Goal: Task Accomplishment & Management: Complete application form

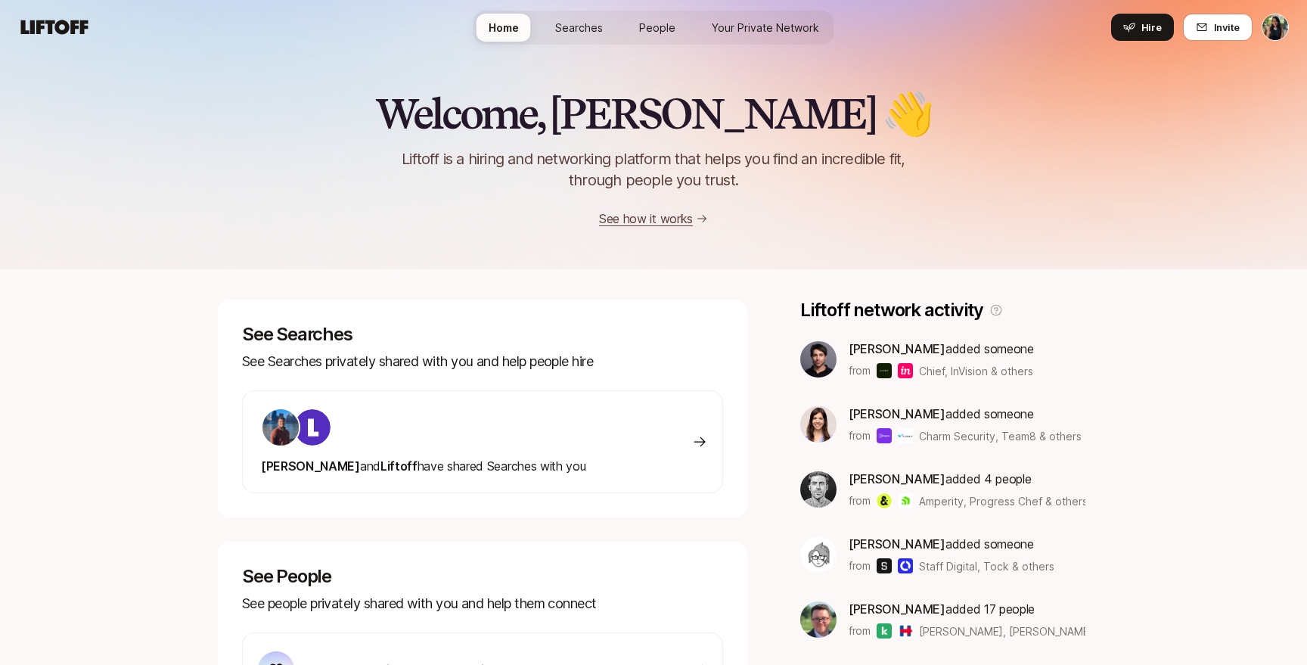
click at [468, 421] on div at bounding box center [423, 427] width 325 height 39
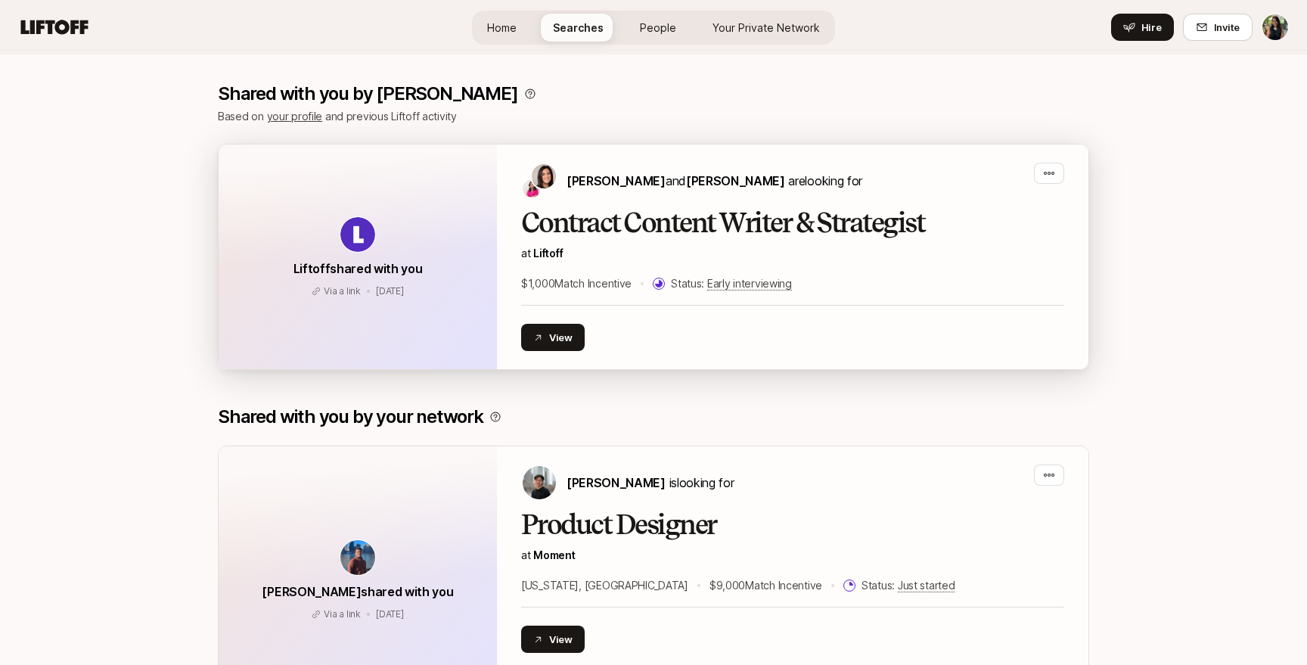
scroll to position [215, 0]
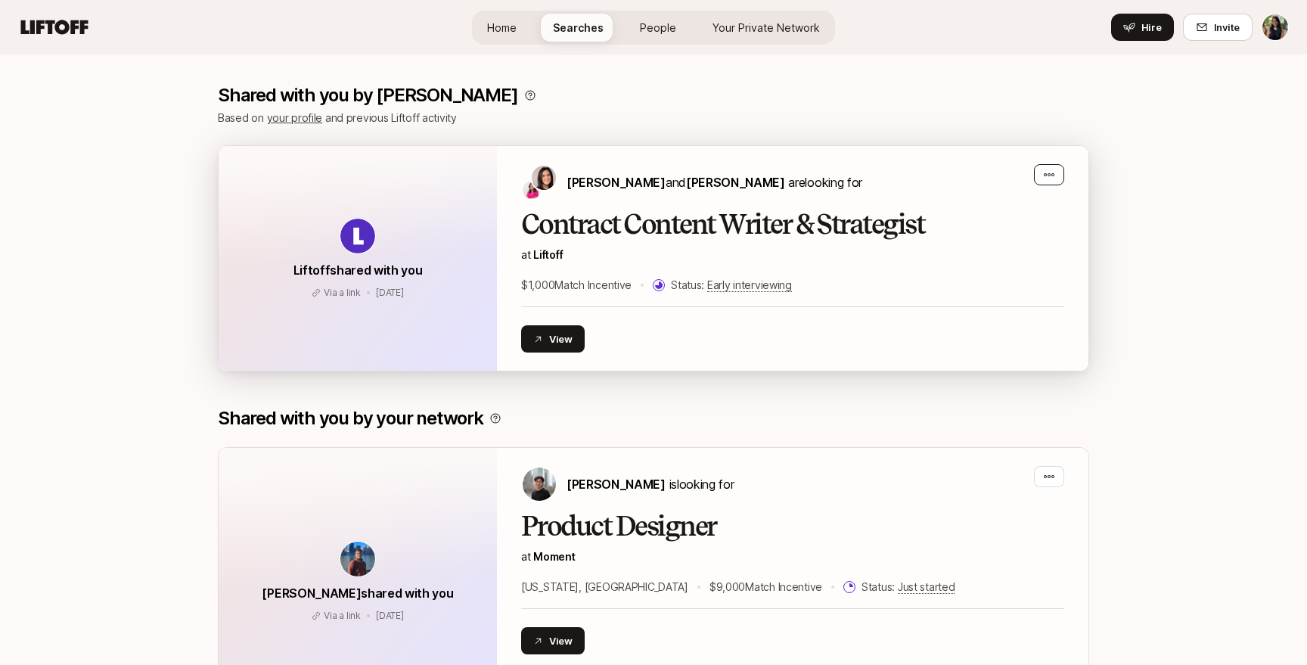
click at [1051, 175] on icon "button" at bounding box center [1049, 175] width 12 height 12
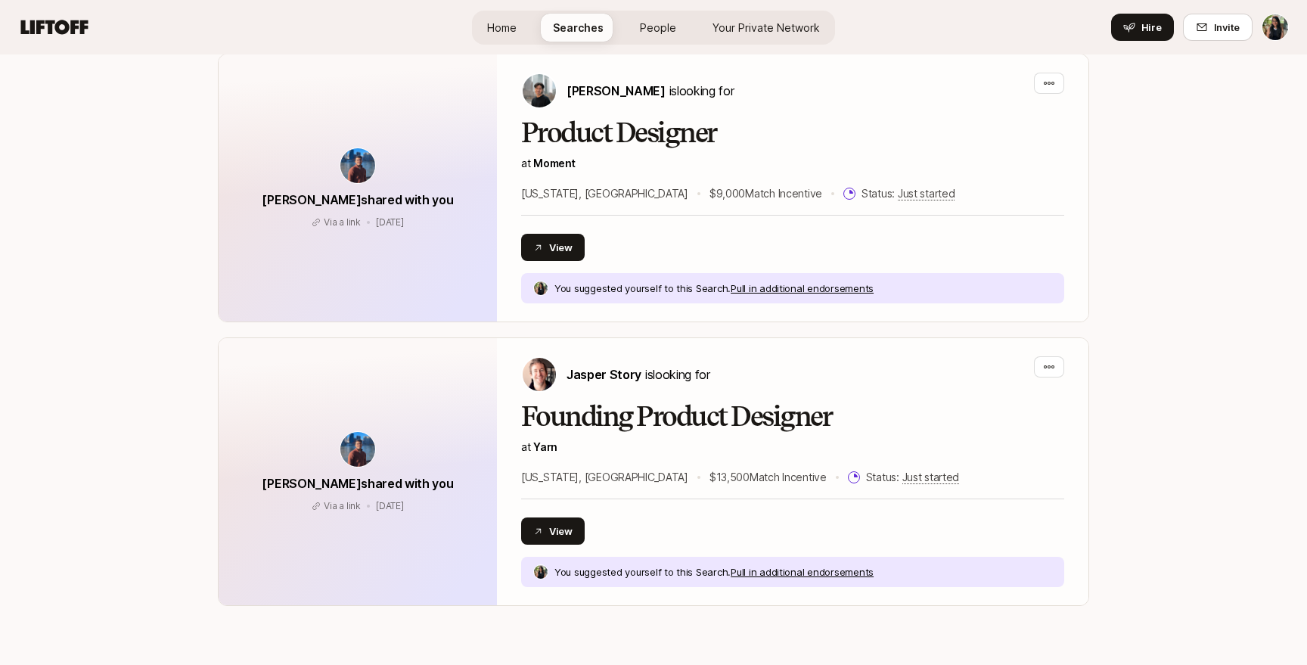
scroll to position [612, 0]
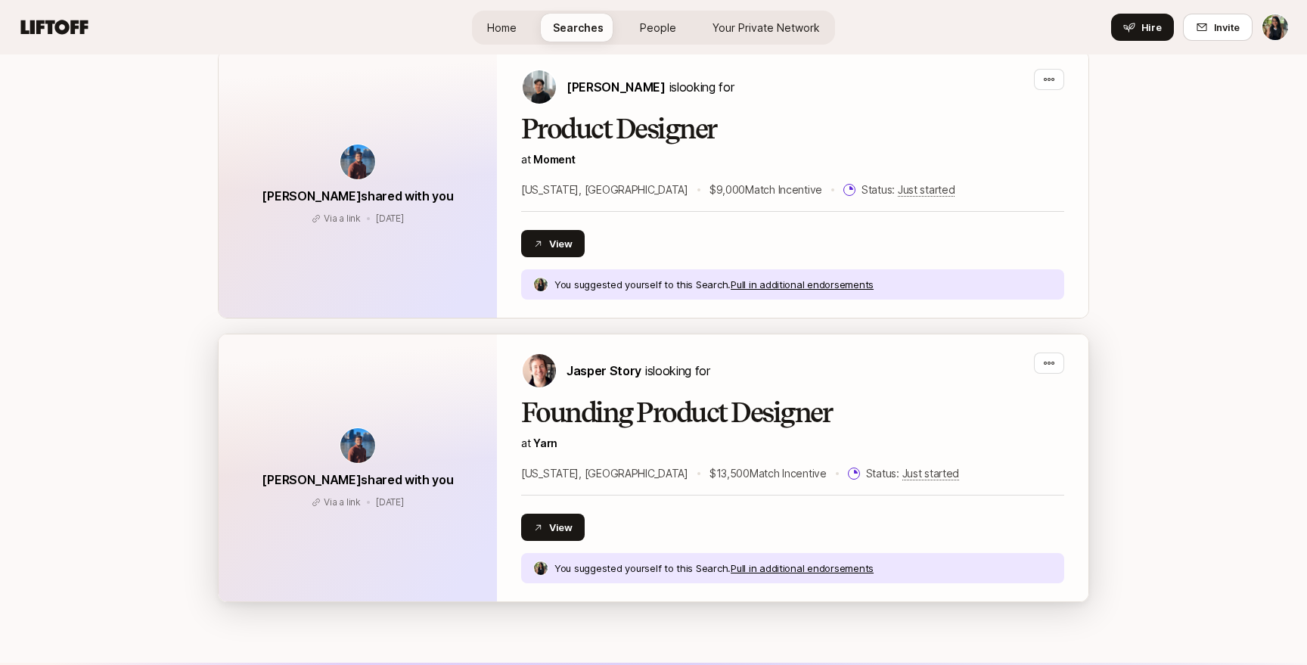
click at [1001, 436] on p "at [GEOGRAPHIC_DATA]" at bounding box center [792, 443] width 543 height 18
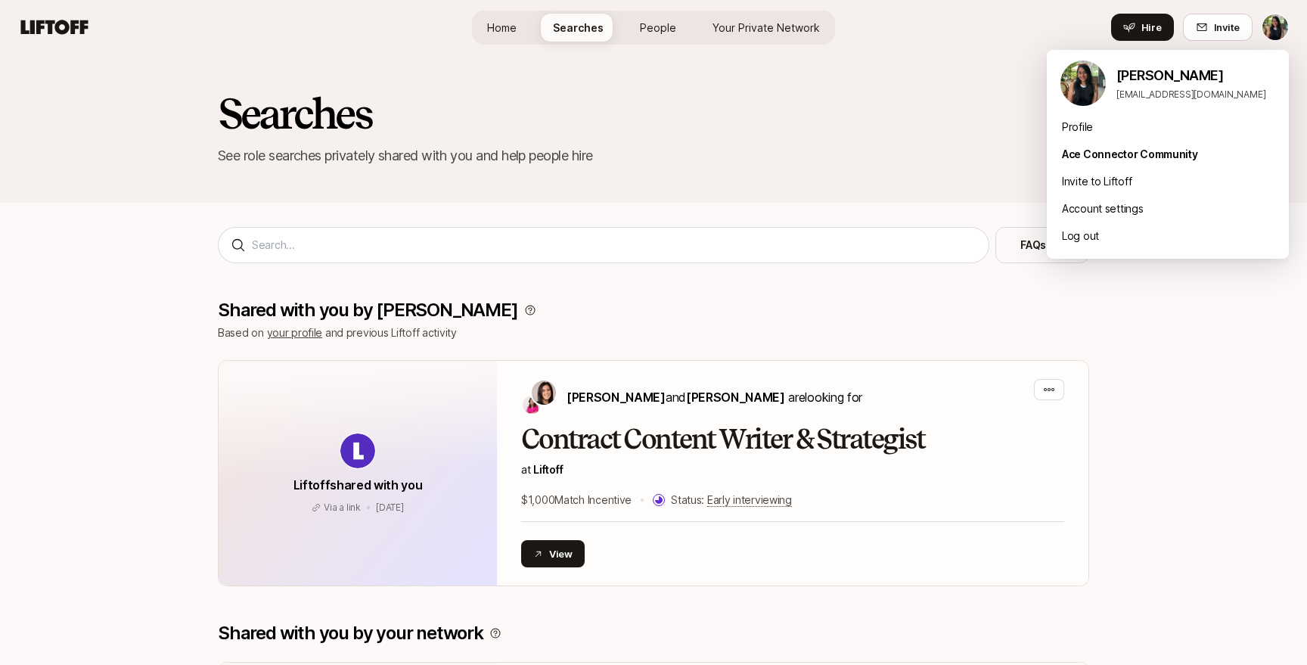
click at [1279, 29] on html "Home Searches People Your Private Network Hire Home Searches People Your Privat…" at bounding box center [653, 332] width 1307 height 665
click at [1082, 132] on div "Profile" at bounding box center [1168, 126] width 242 height 27
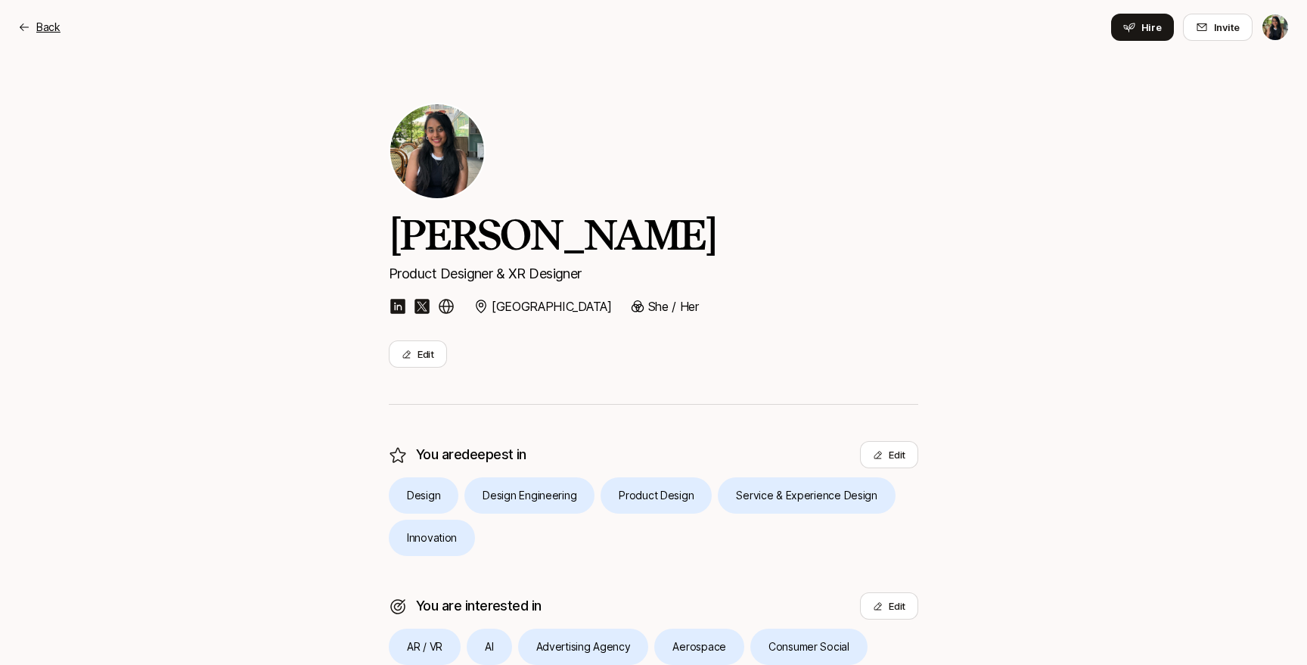
click at [43, 32] on p "Back" at bounding box center [48, 27] width 24 height 18
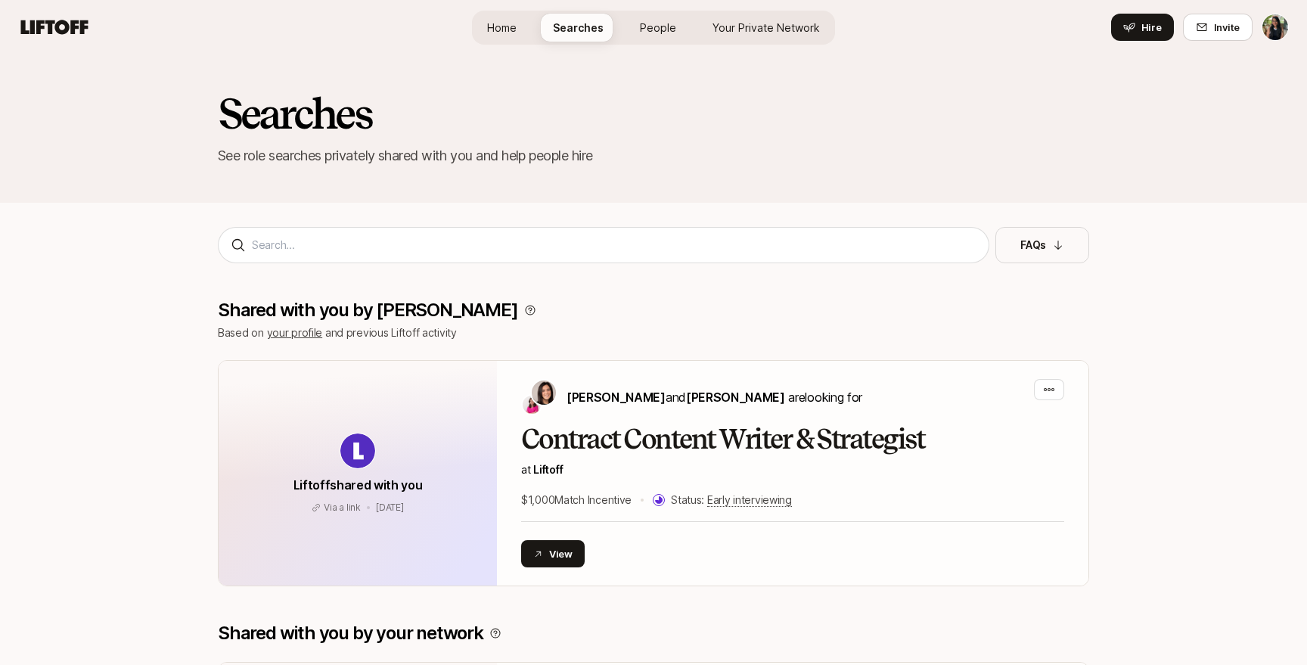
click at [652, 25] on span "People" at bounding box center [658, 28] width 36 height 16
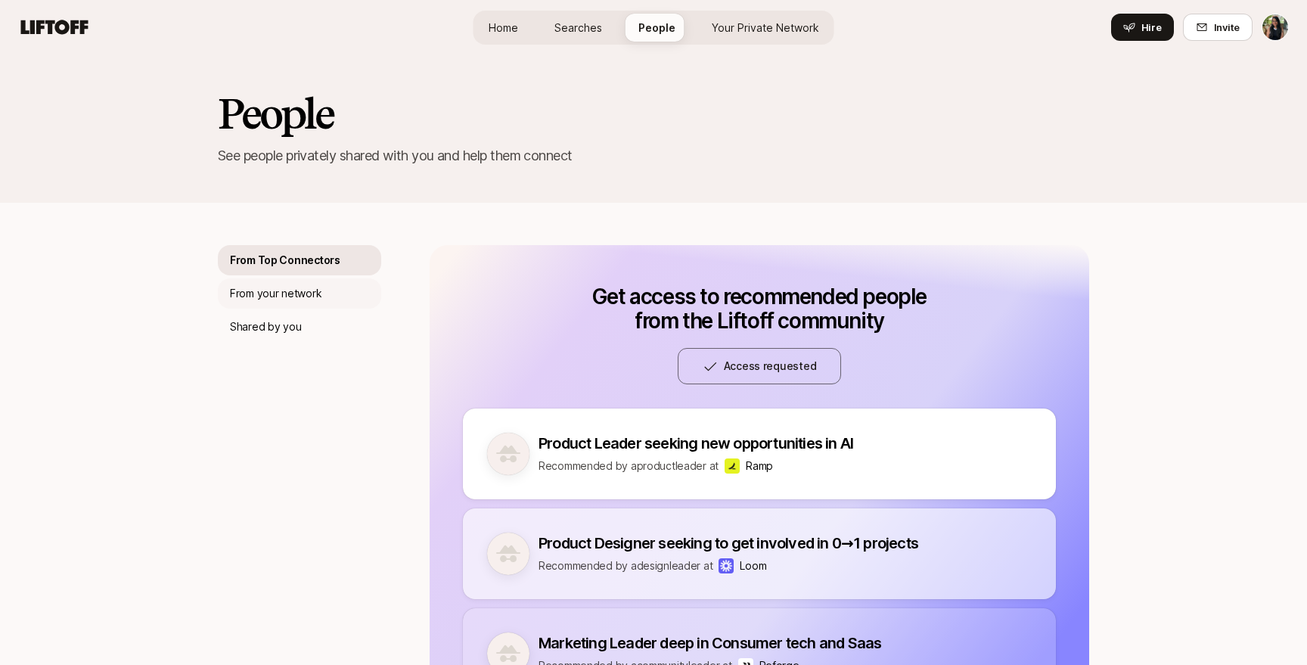
click at [357, 299] on div "From your network" at bounding box center [299, 293] width 163 height 30
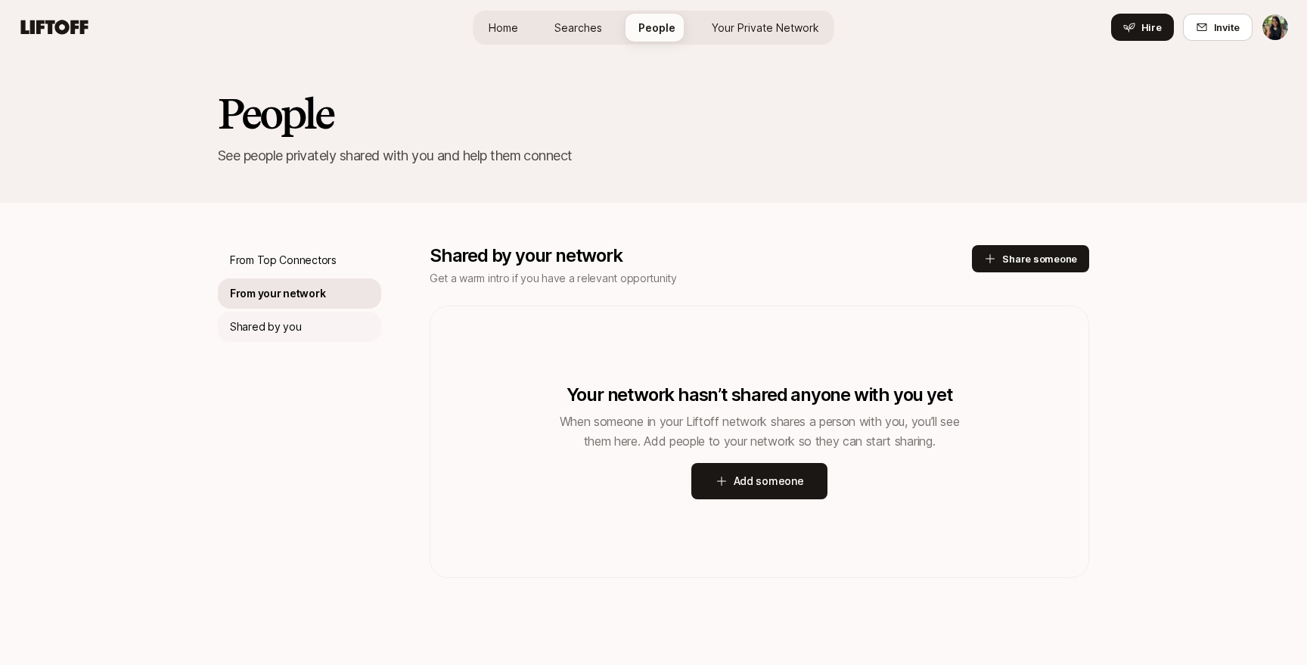
click at [306, 333] on div "Shared by you" at bounding box center [299, 327] width 163 height 30
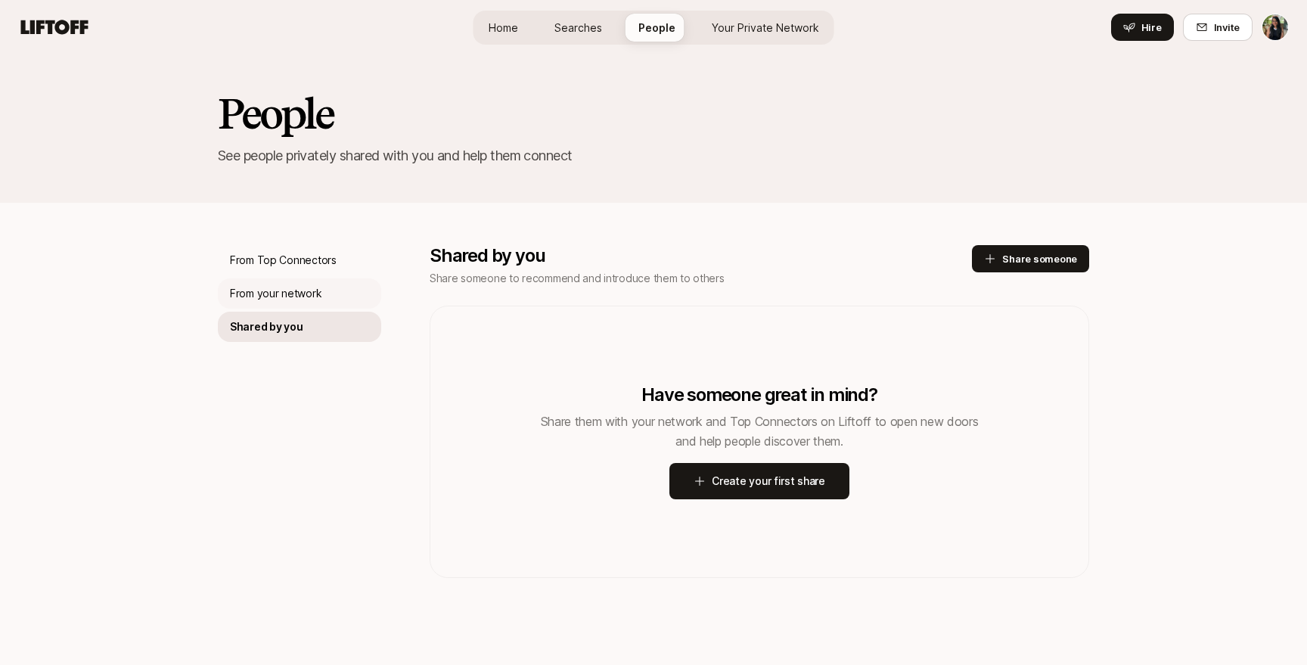
click at [322, 303] on div "From your network" at bounding box center [299, 293] width 163 height 30
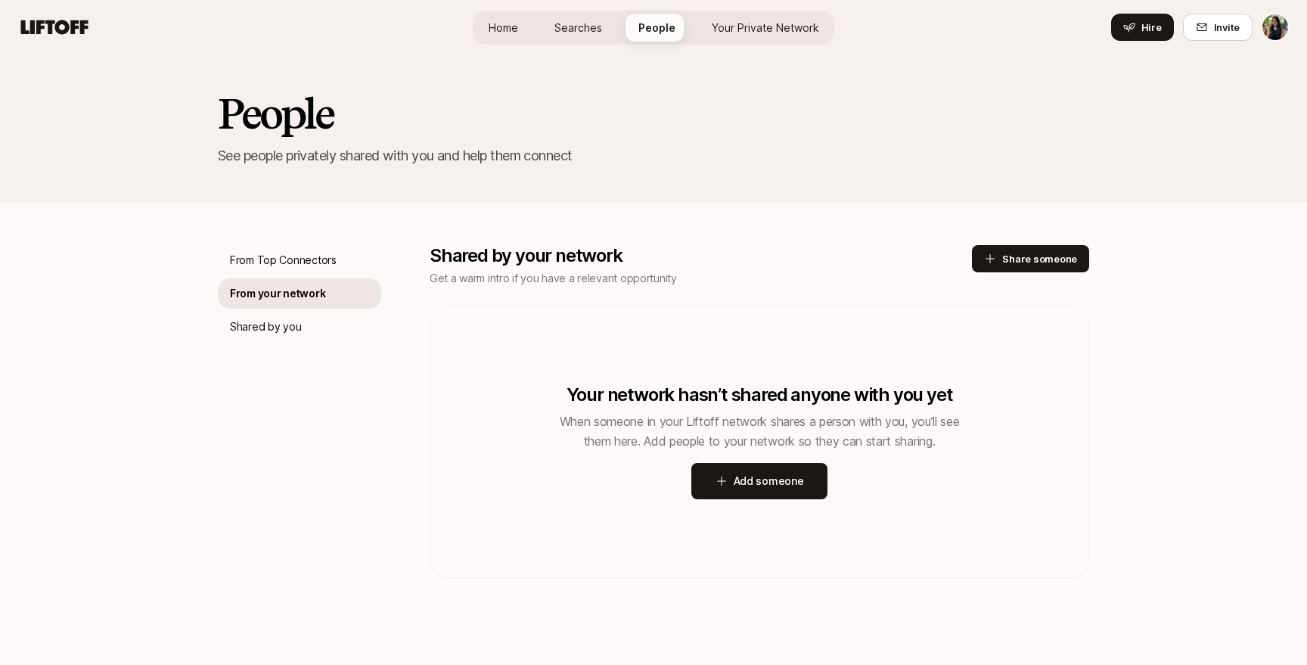
scroll to position [1, 0]
click at [328, 281] on div "From your network" at bounding box center [299, 293] width 163 height 30
click at [328, 272] on div "From Top Connectors" at bounding box center [299, 259] width 163 height 30
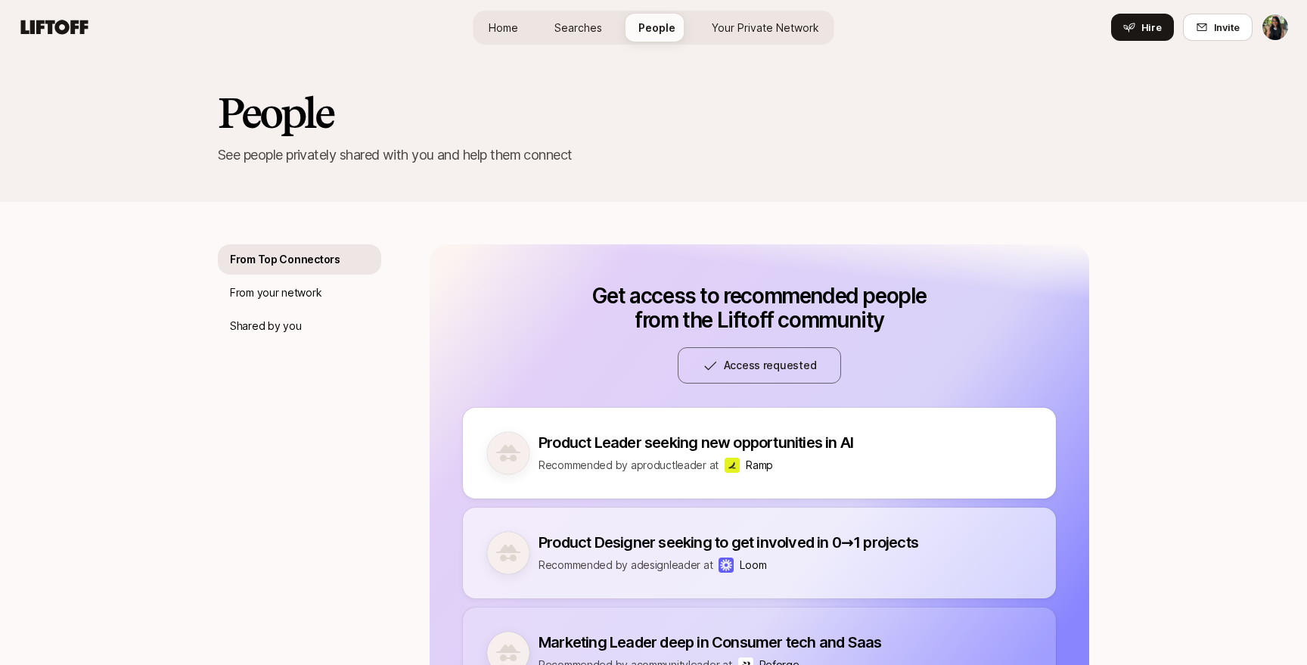
click at [515, 39] on link "Home" at bounding box center [504, 28] width 54 height 28
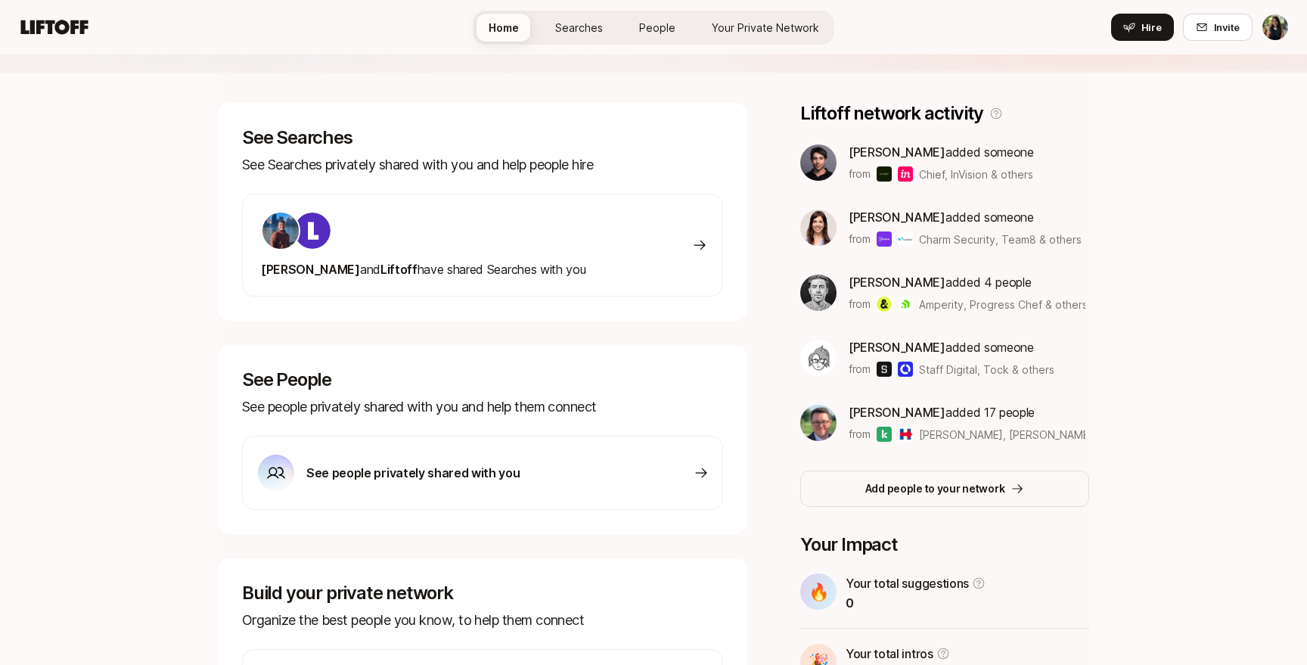
scroll to position [208, 0]
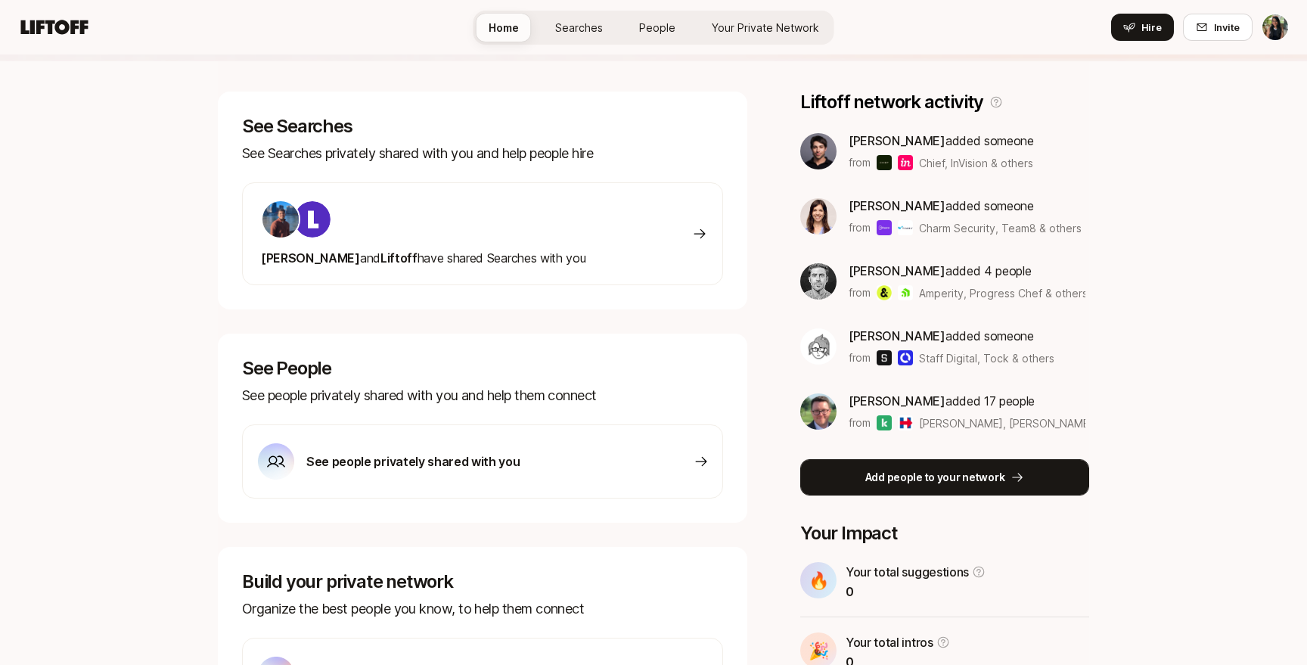
click at [980, 480] on p "Add people to your network" at bounding box center [936, 477] width 140 height 18
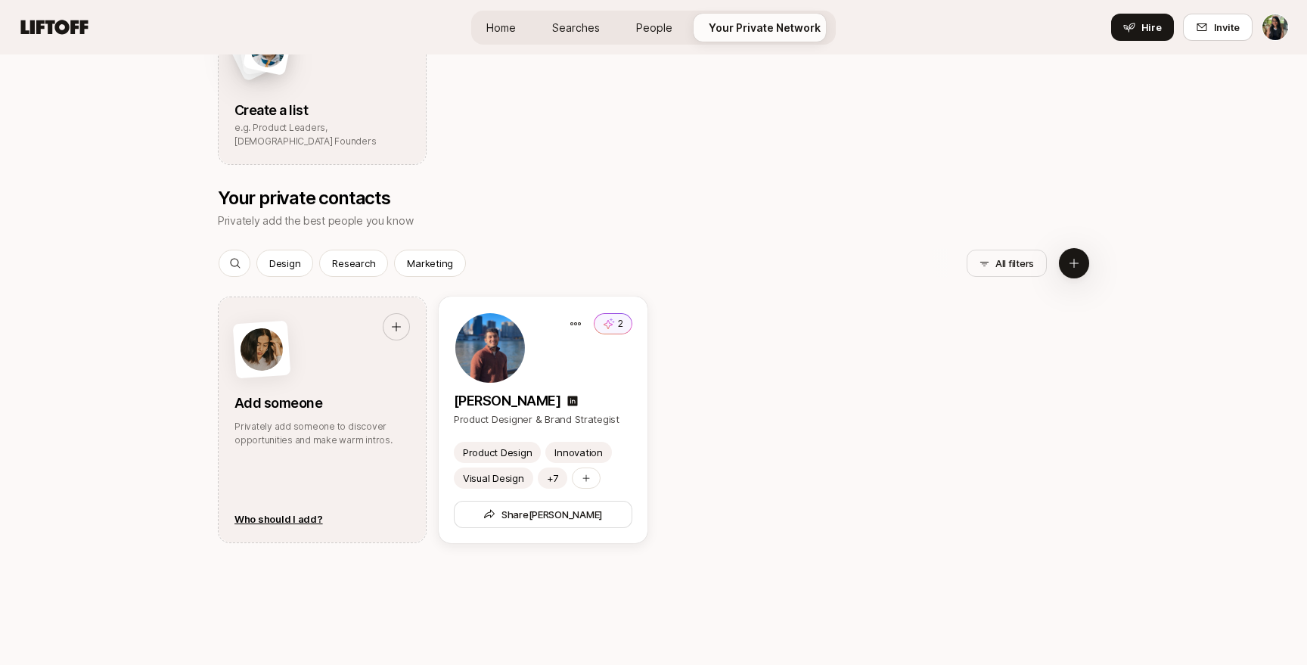
scroll to position [600, 0]
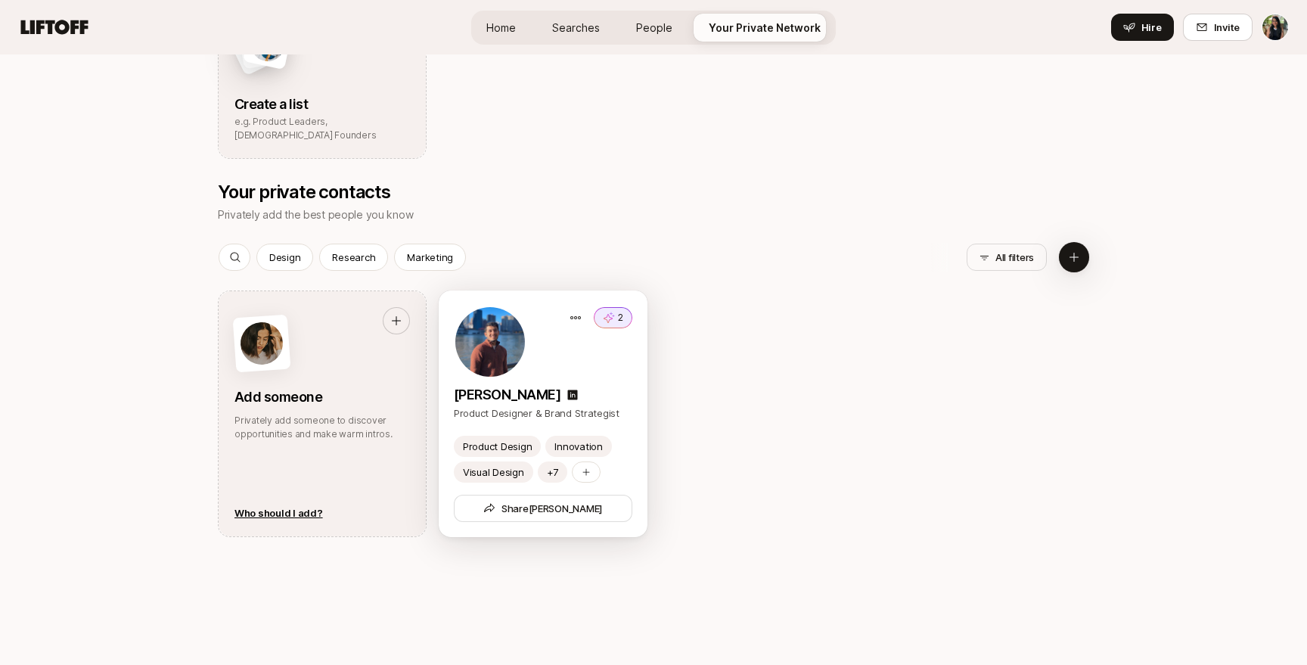
click at [614, 319] on icon at bounding box center [609, 317] width 12 height 15
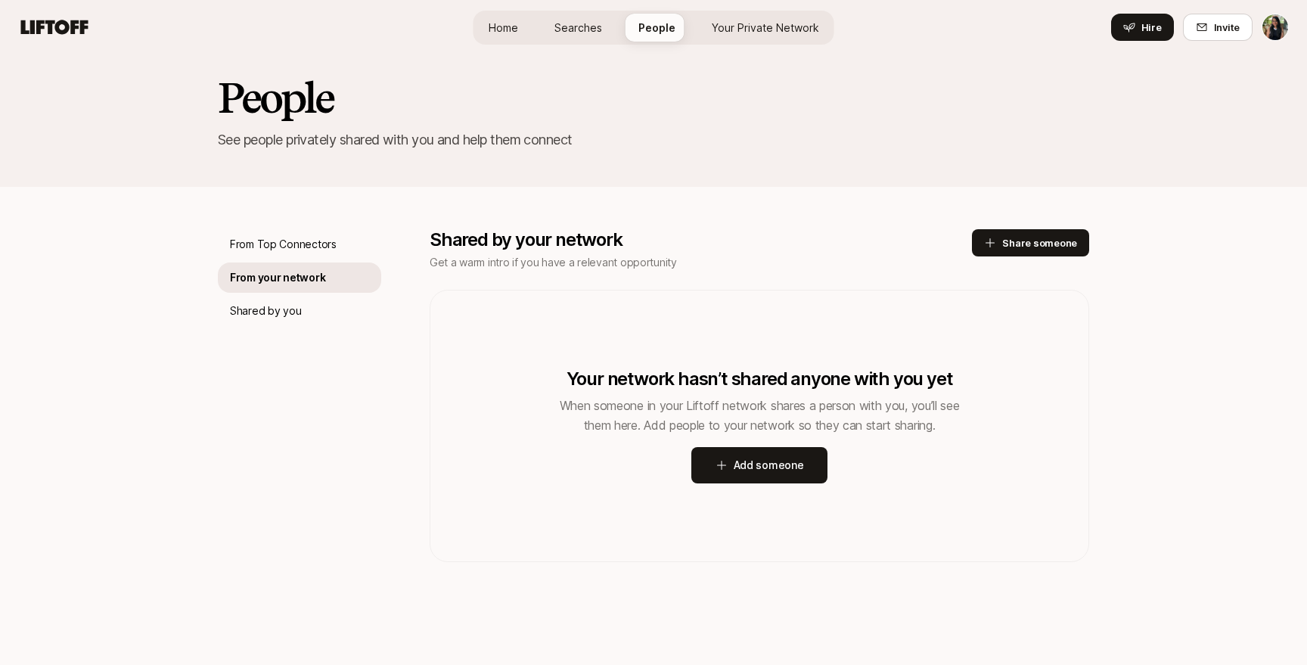
scroll to position [16, 0]
click at [246, 310] on p "Shared by you" at bounding box center [265, 311] width 71 height 18
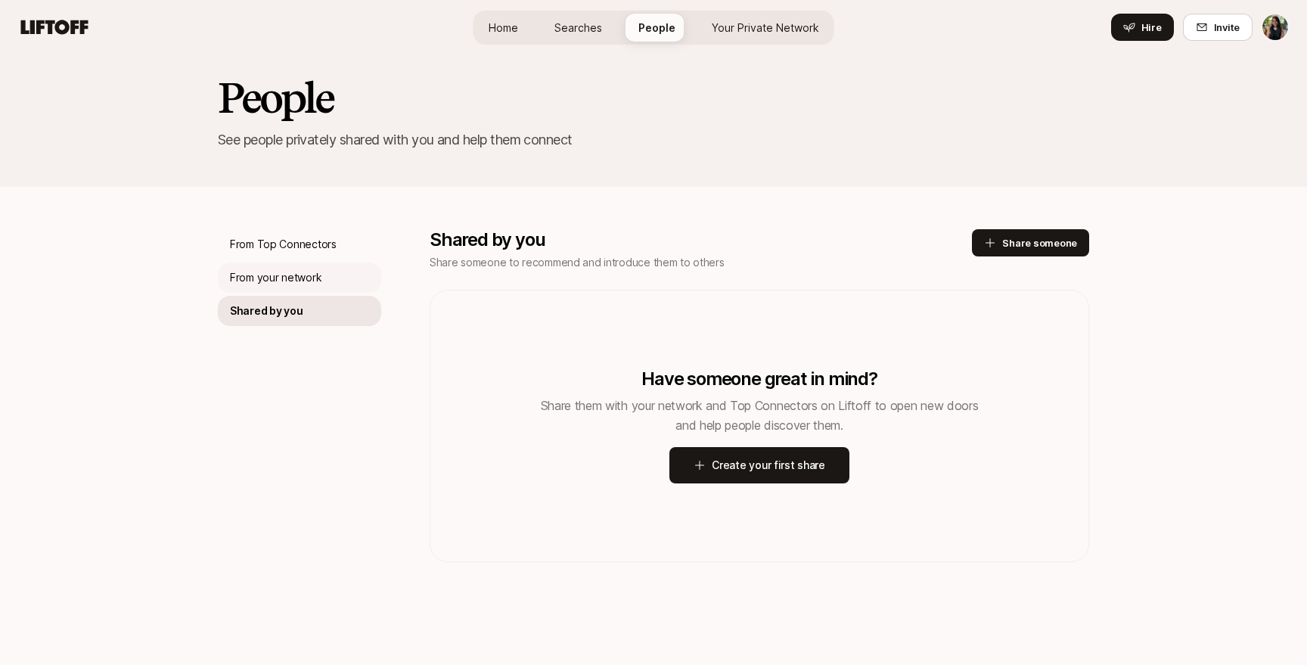
click at [257, 267] on div "From your network" at bounding box center [299, 278] width 163 height 30
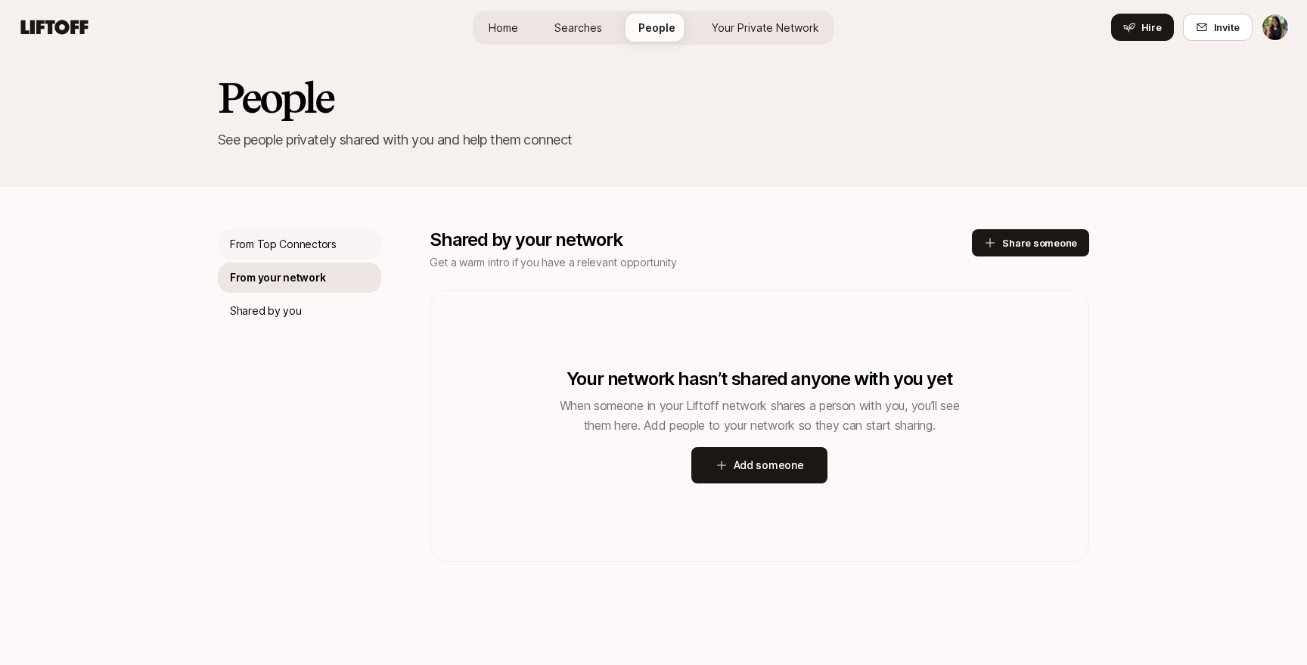
click at [262, 250] on p "From Top Connectors" at bounding box center [283, 244] width 107 height 18
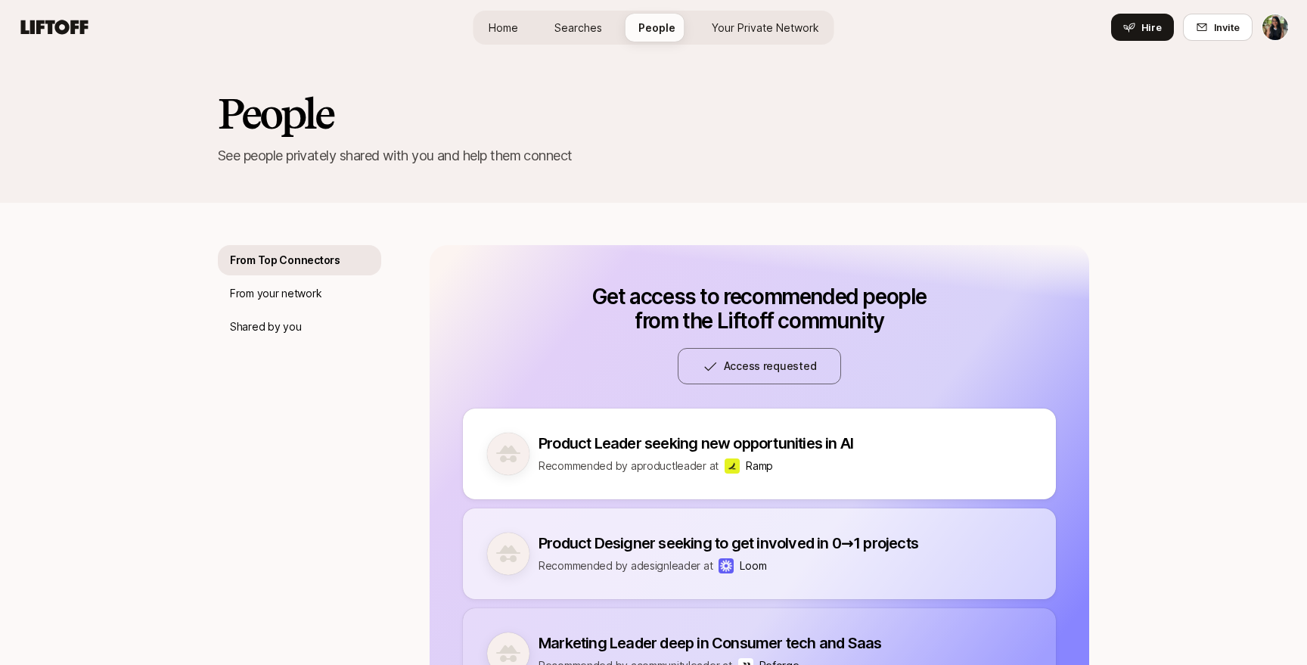
click at [517, 21] on span "Home" at bounding box center [504, 28] width 30 height 16
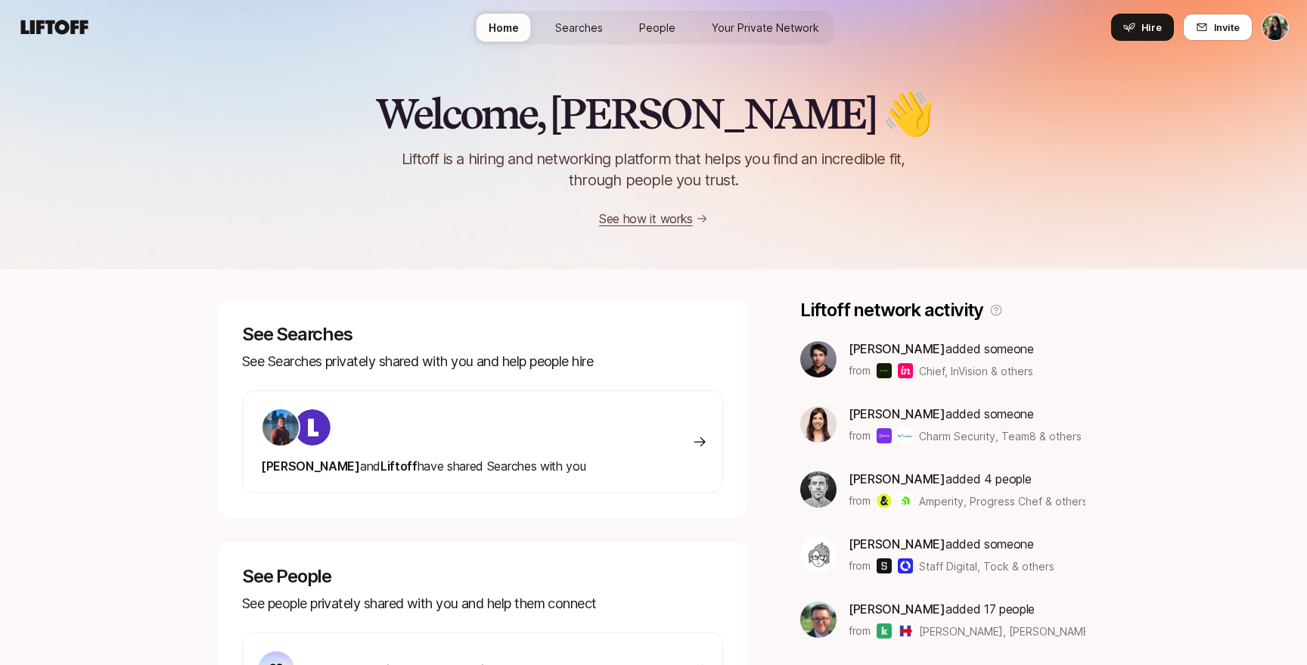
click at [580, 27] on span "Searches" at bounding box center [579, 28] width 48 height 16
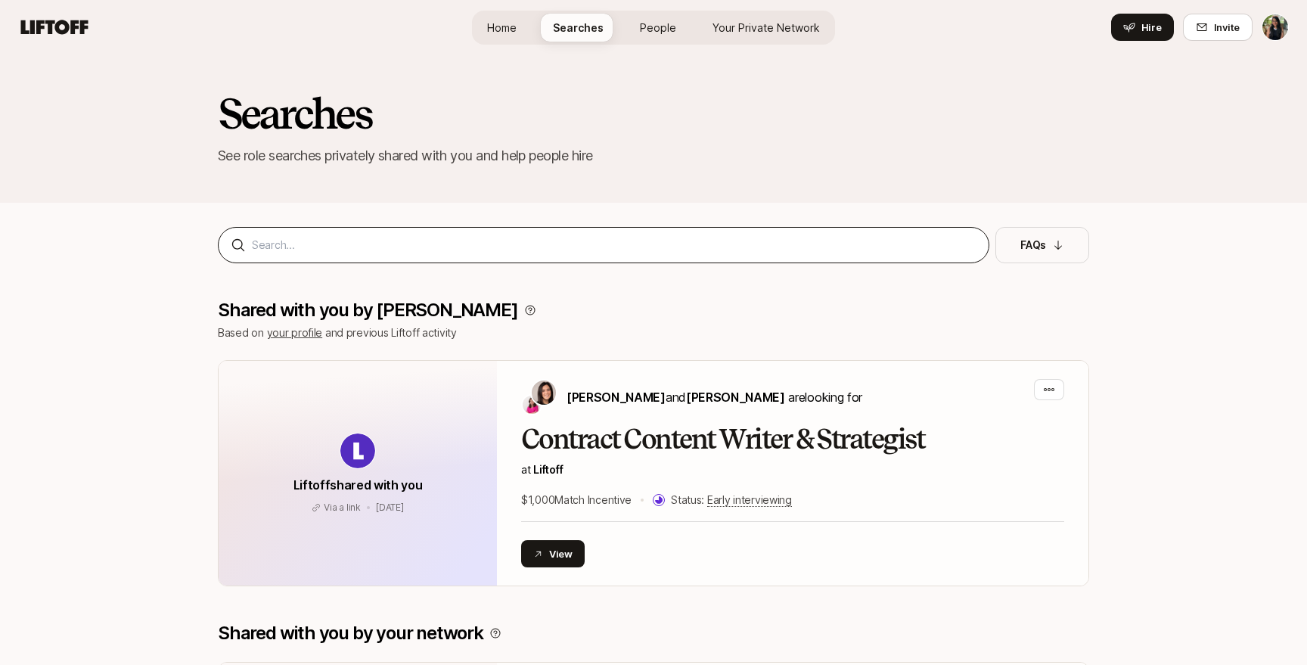
scroll to position [25, 0]
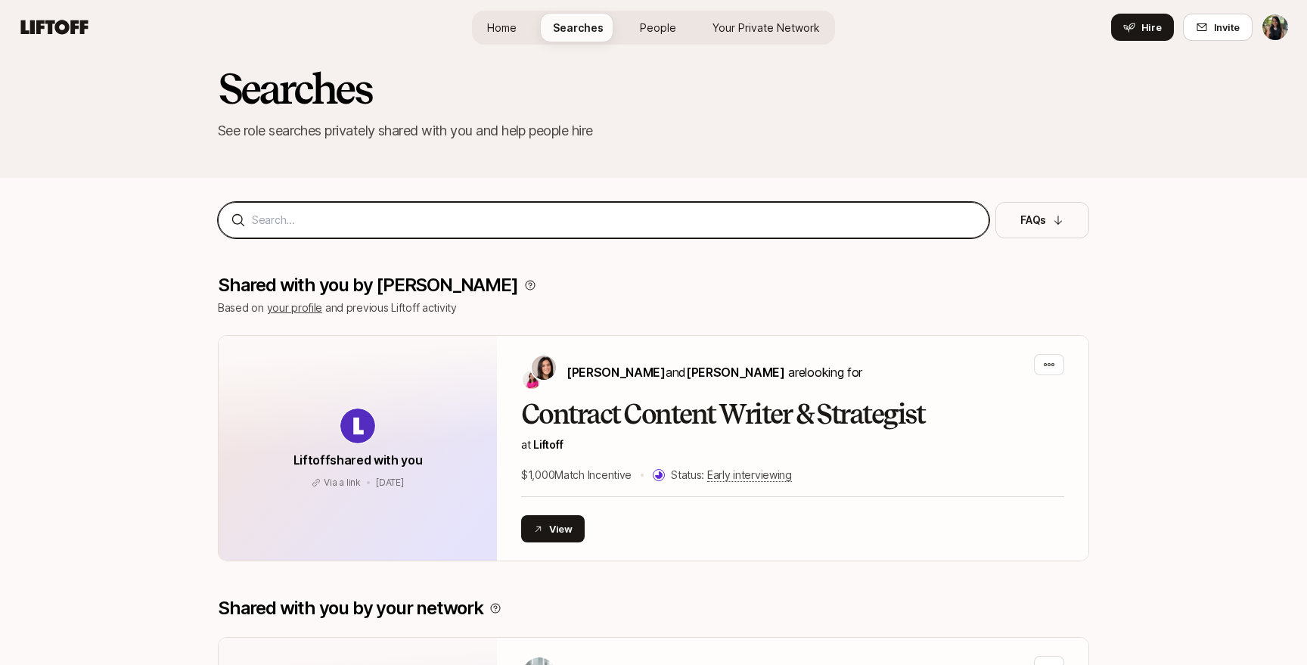
click at [584, 228] on input at bounding box center [614, 220] width 725 height 18
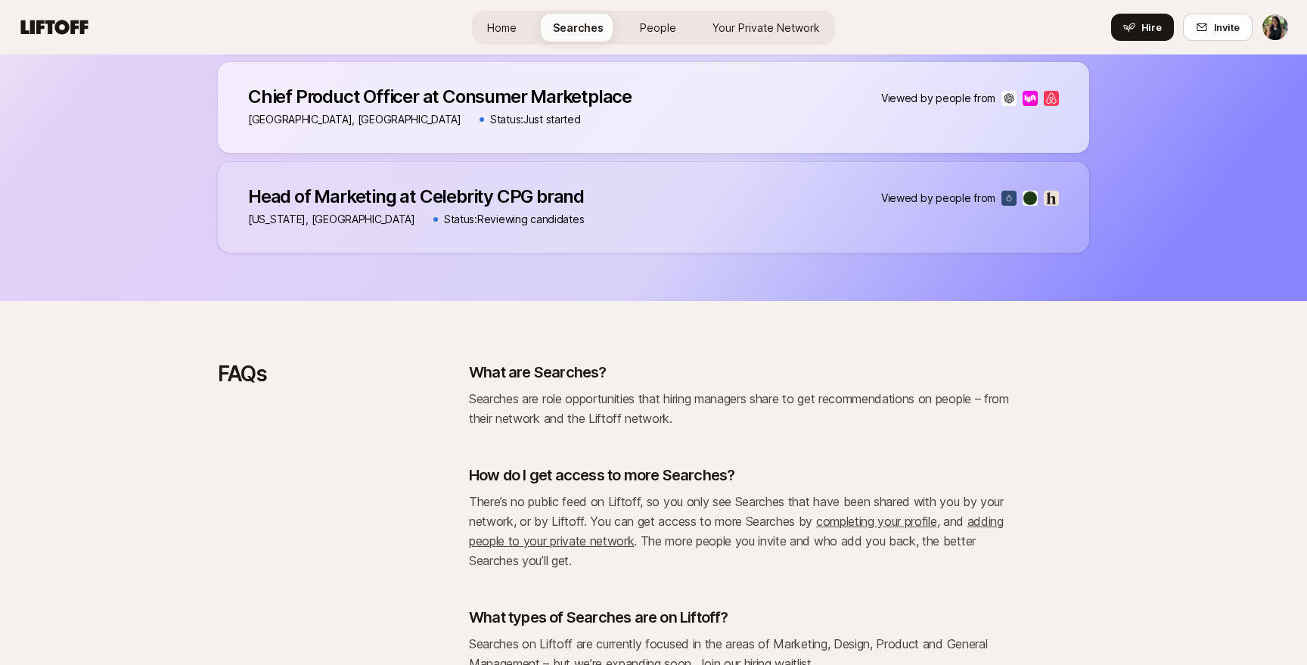
scroll to position [1640, 0]
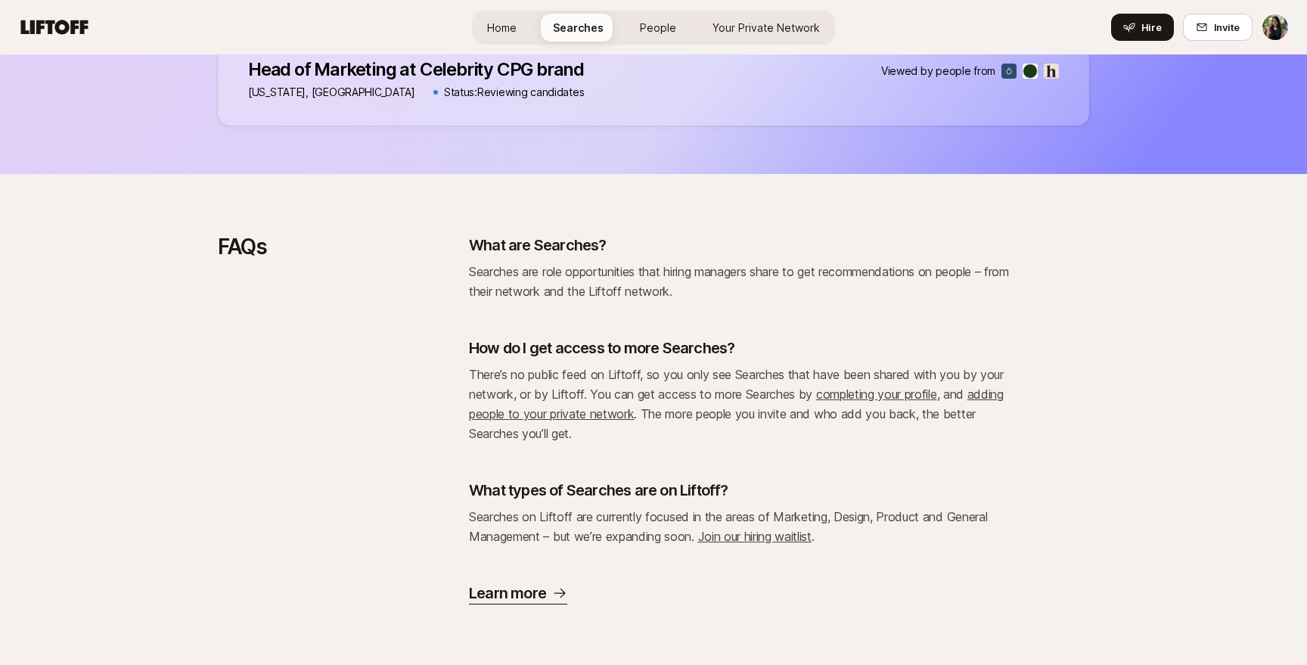
click at [779, 536] on link "Join our hiring waitlist" at bounding box center [754, 536] width 113 height 15
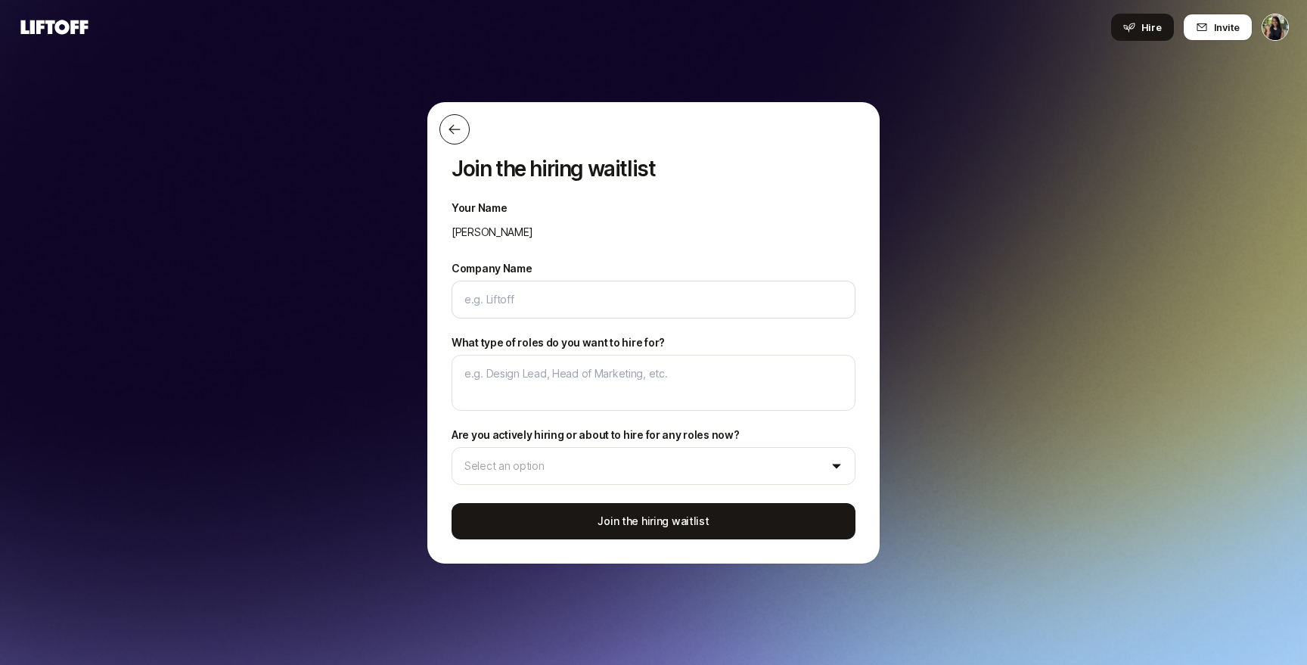
click at [450, 143] on button at bounding box center [455, 129] width 30 height 30
